Goal: Task Accomplishment & Management: Use online tool/utility

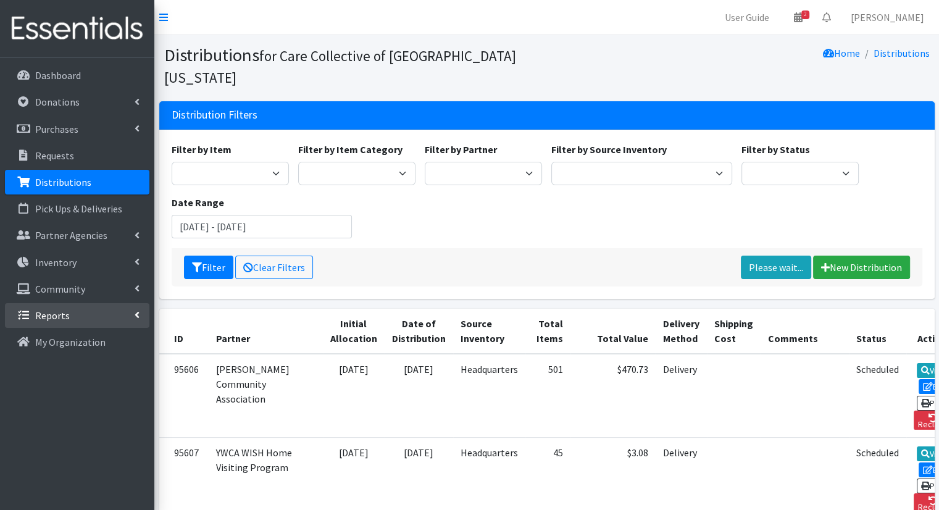
click at [44, 315] on p "Reports" at bounding box center [52, 315] width 35 height 12
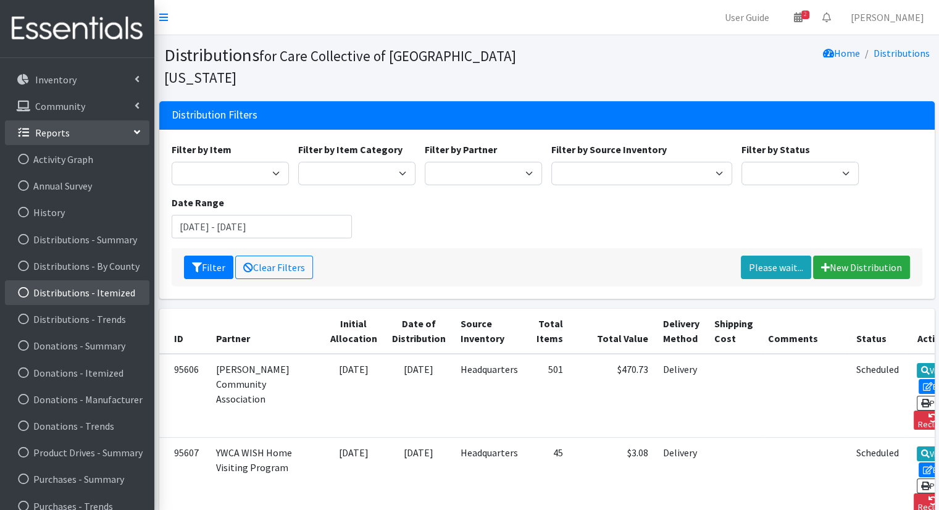
scroll to position [185, 0]
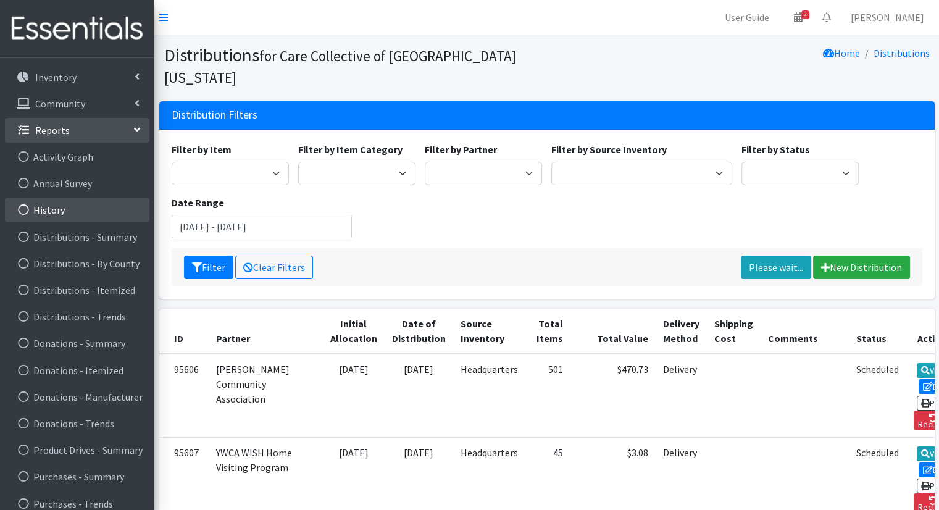
click at [70, 209] on link "History" at bounding box center [77, 210] width 144 height 25
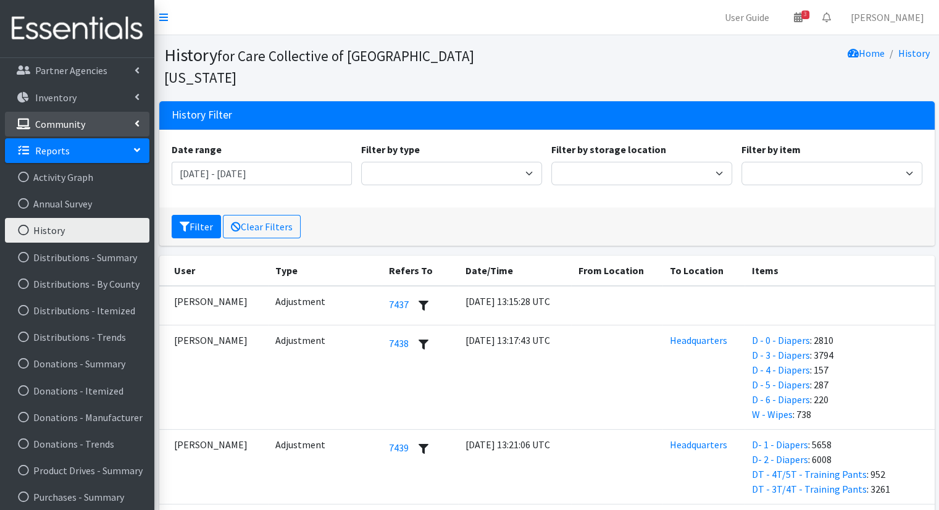
scroll to position [223, 0]
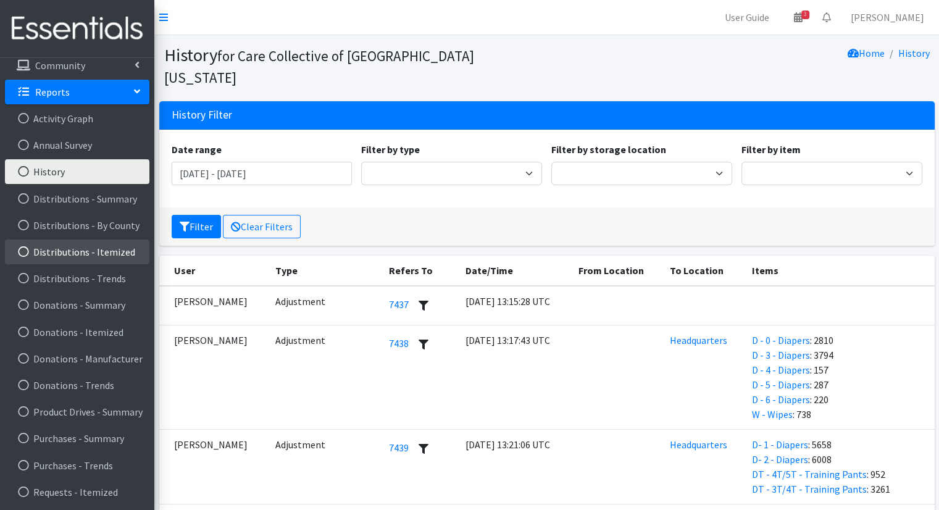
click at [102, 258] on link "Distributions - Itemized" at bounding box center [77, 252] width 144 height 25
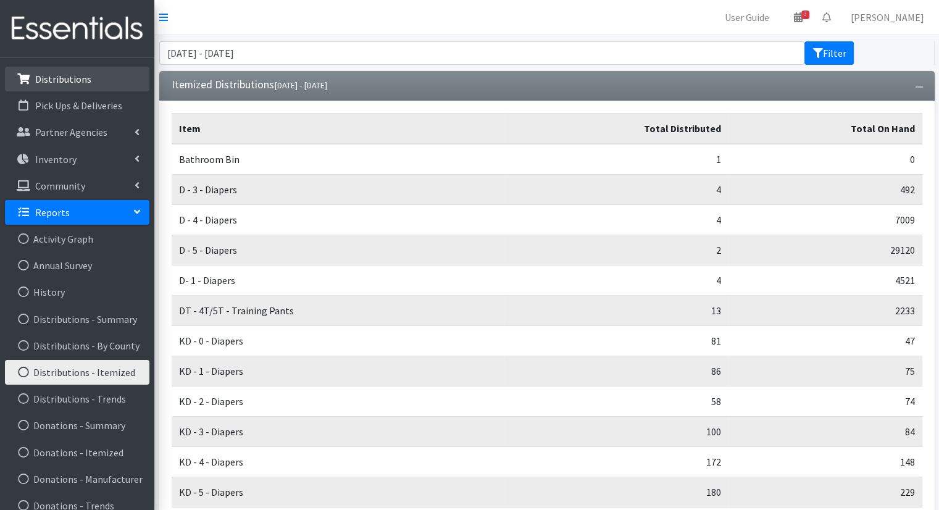
scroll to position [223, 0]
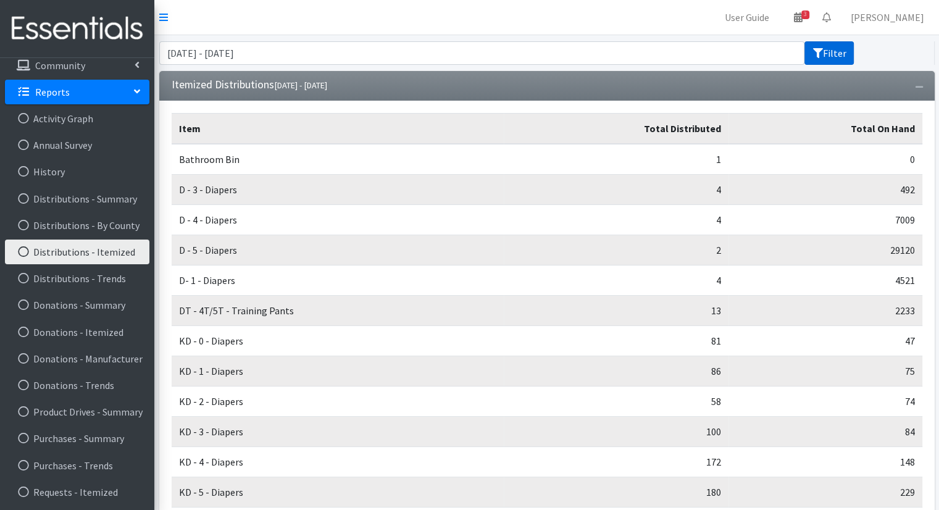
click at [827, 56] on button "Filter" at bounding box center [828, 52] width 49 height 23
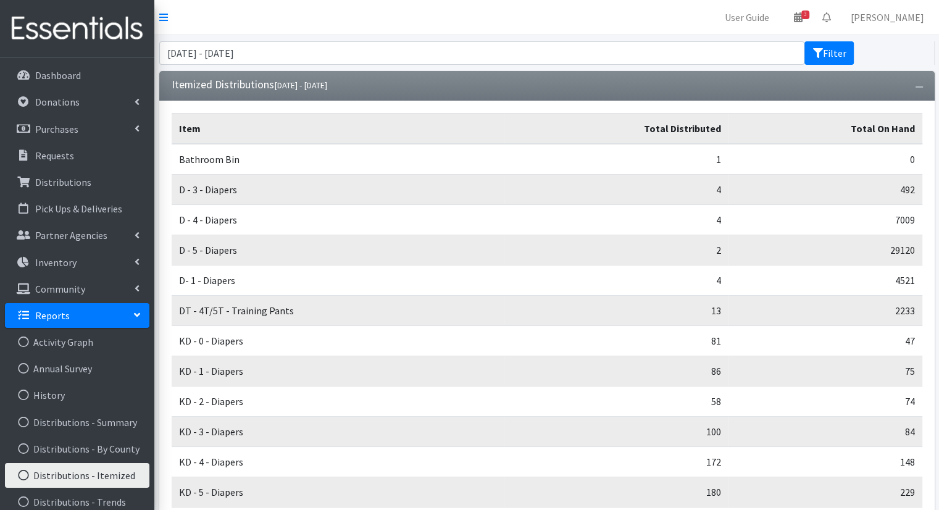
click at [899, 49] on form "June 26, 2025 - September 26, 2025 Filter" at bounding box center [546, 52] width 775 height 23
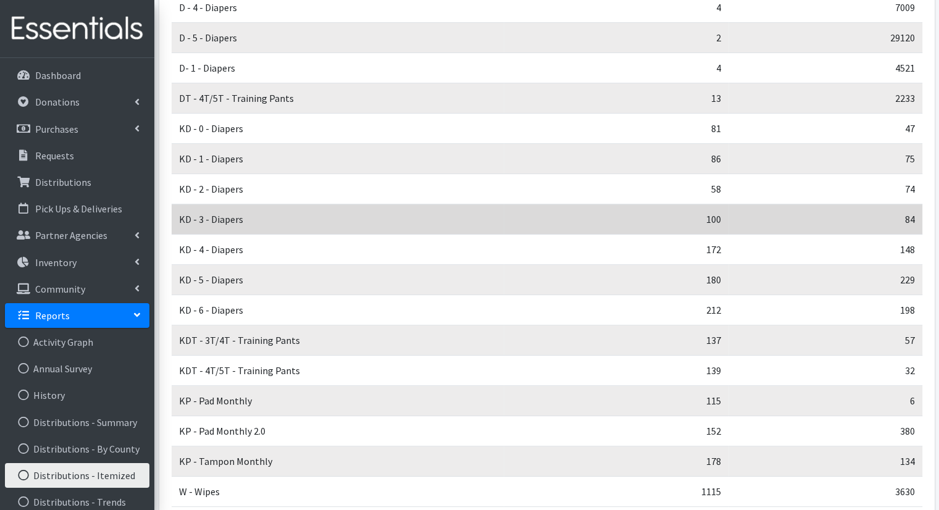
scroll to position [290, 0]
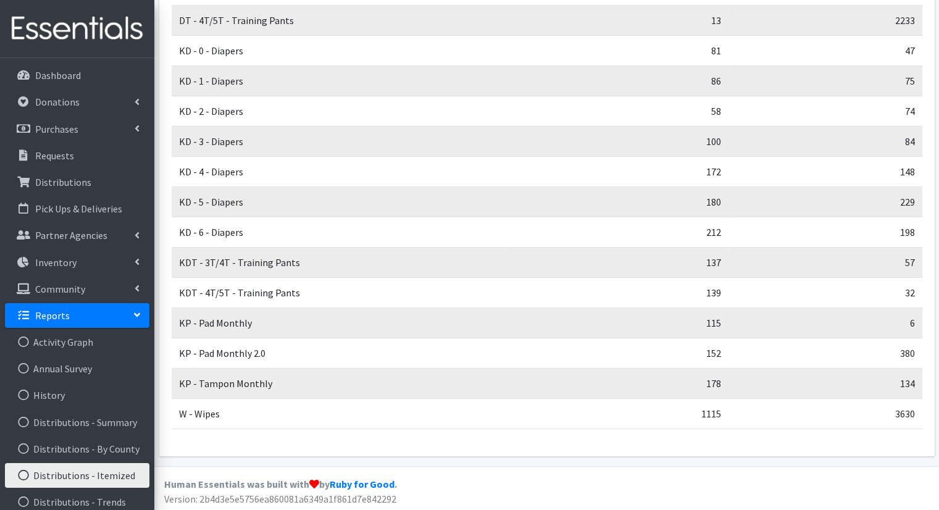
click at [139, 315] on icon at bounding box center [137, 314] width 10 height 5
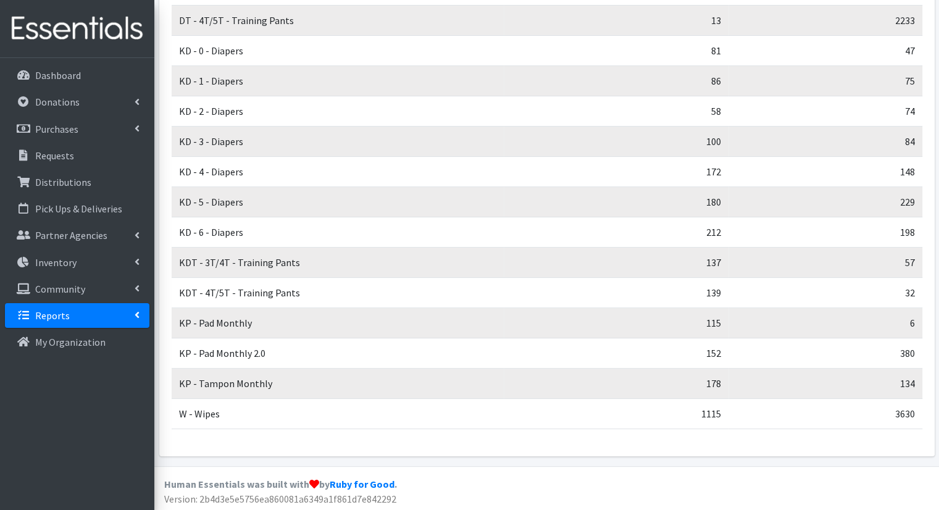
click at [138, 319] on icon at bounding box center [137, 315] width 5 height 10
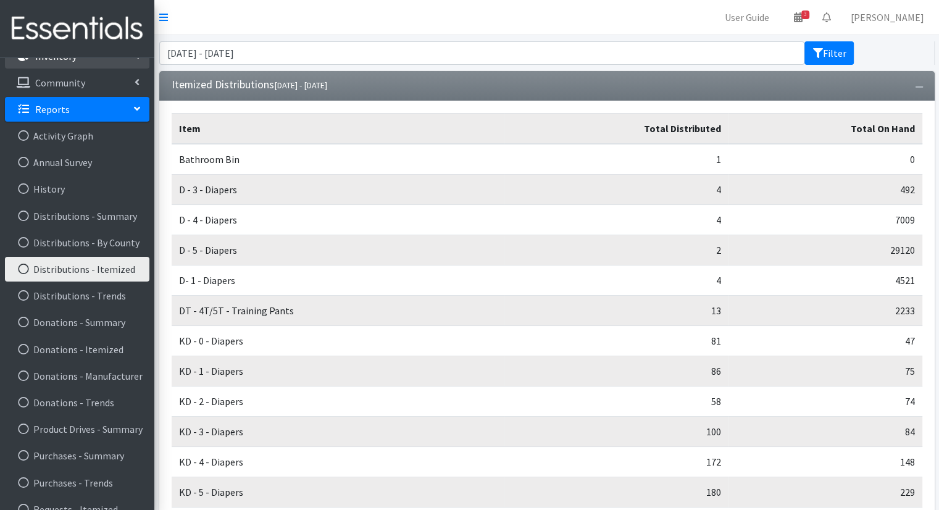
scroll to position [223, 0]
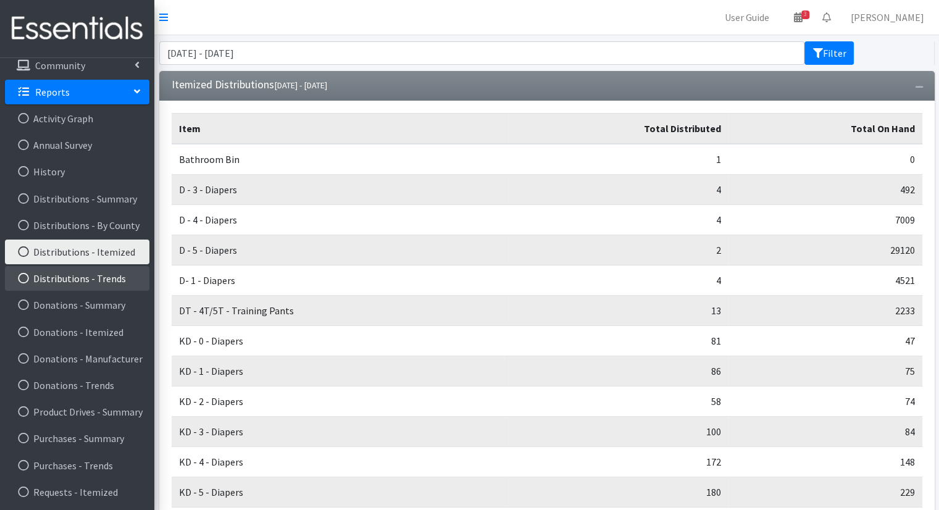
click at [86, 285] on link "Distributions - Trends" at bounding box center [77, 278] width 144 height 25
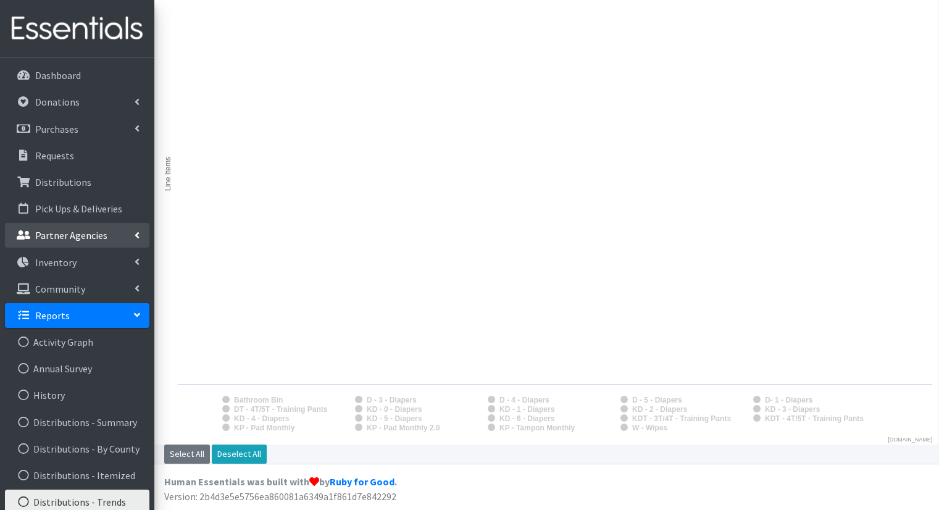
click at [81, 232] on p "Partner Agencies" at bounding box center [71, 235] width 72 height 12
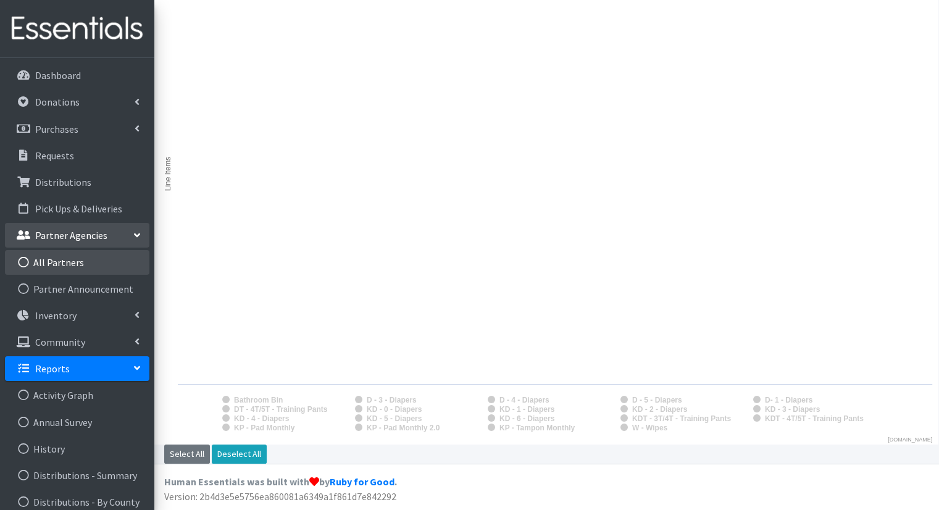
click at [81, 262] on link "All Partners" at bounding box center [77, 262] width 144 height 25
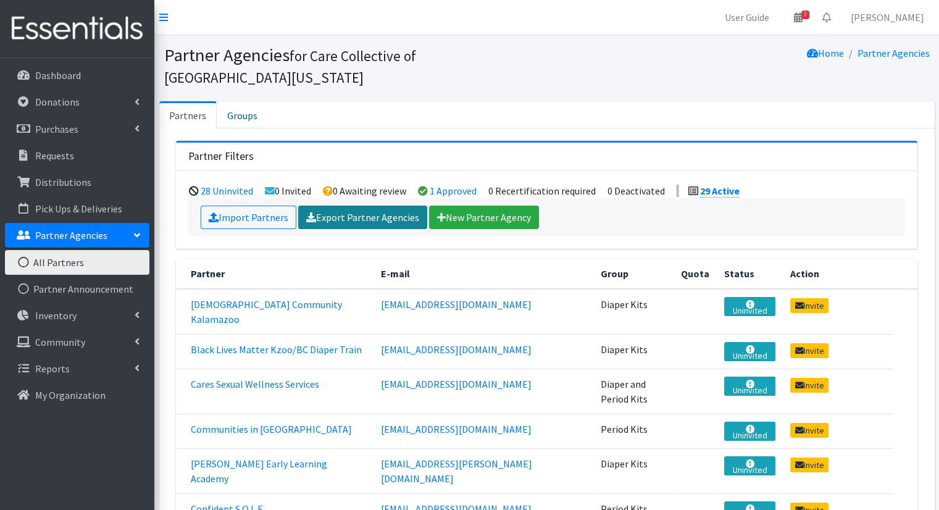
click at [364, 206] on link "Export Partner Agencies" at bounding box center [362, 217] width 129 height 23
